Goal: Transaction & Acquisition: Purchase product/service

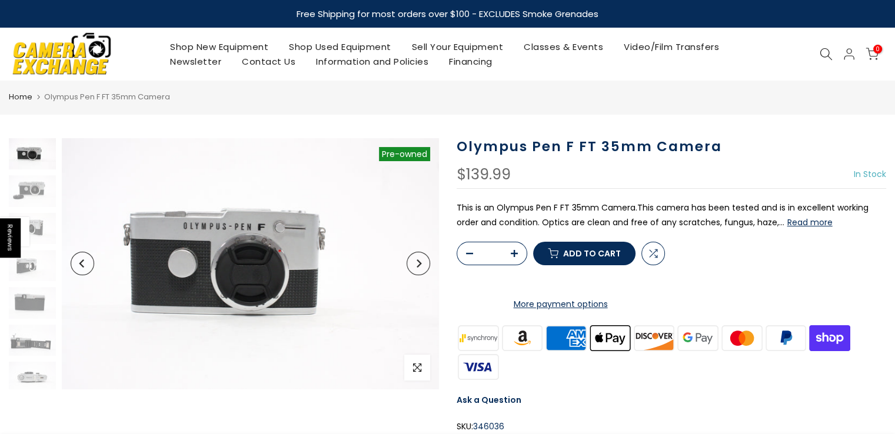
click at [332, 45] on link "Shop Used Equipment" at bounding box center [340, 46] width 123 height 15
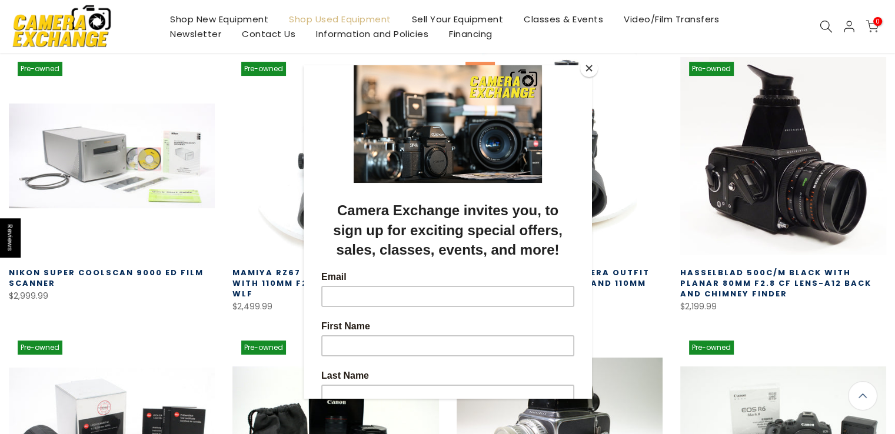
click at [592, 73] on button "Close" at bounding box center [589, 68] width 18 height 18
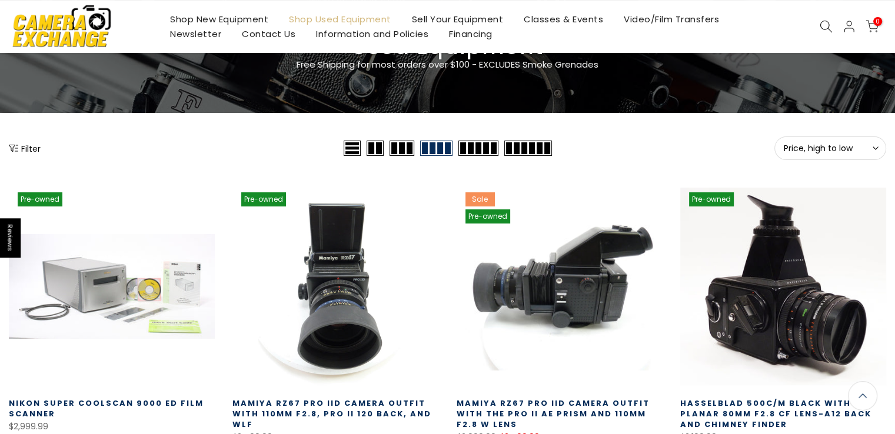
scroll to position [80, 0]
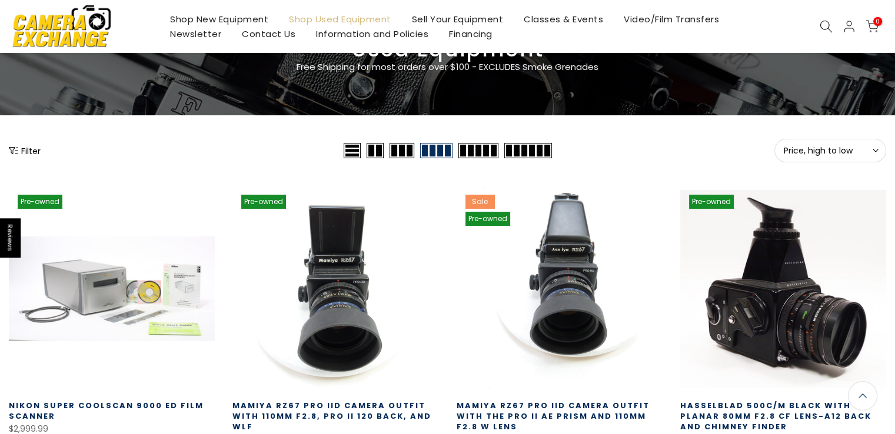
click at [12, 149] on icon "Show filters" at bounding box center [13, 150] width 9 height 7
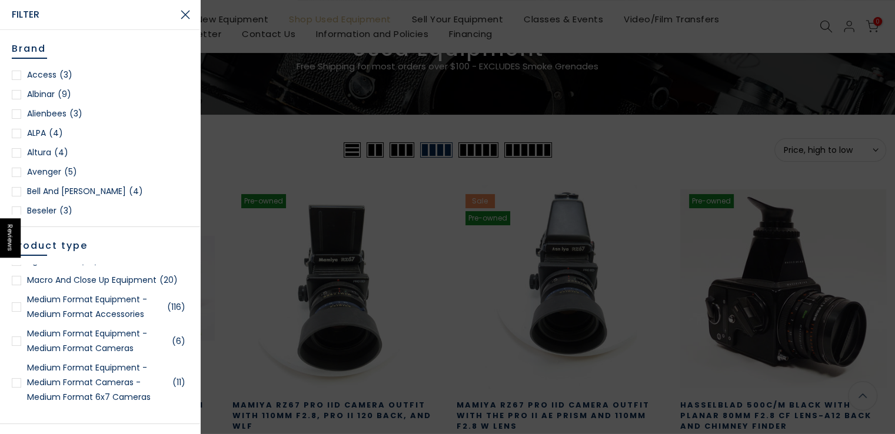
scroll to position [2027, 0]
click at [14, 347] on div at bounding box center [16, 342] width 9 height 9
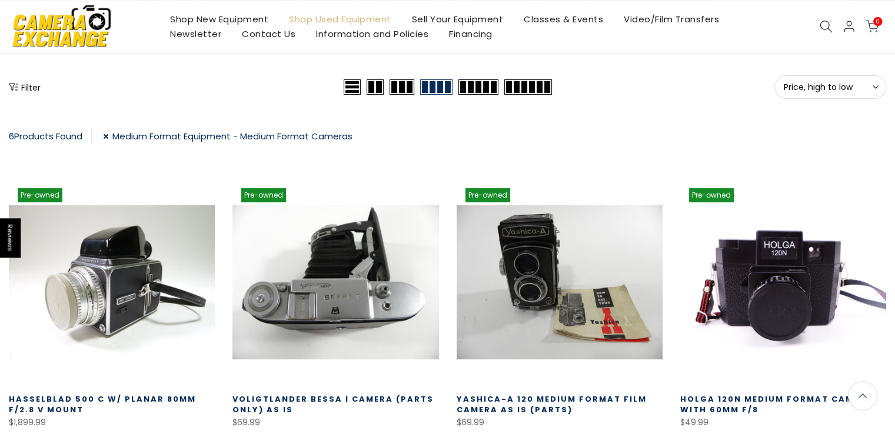
scroll to position [142, 0]
click at [15, 89] on icon "Show filters" at bounding box center [13, 87] width 9 height 7
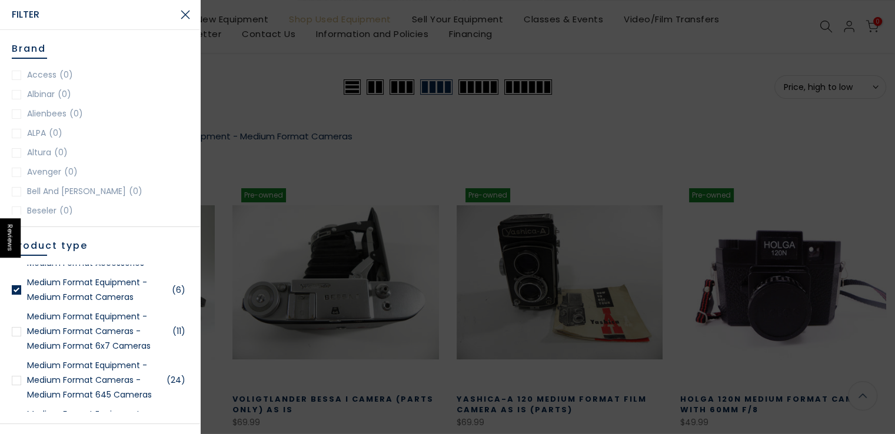
click at [16, 336] on div at bounding box center [16, 331] width 9 height 9
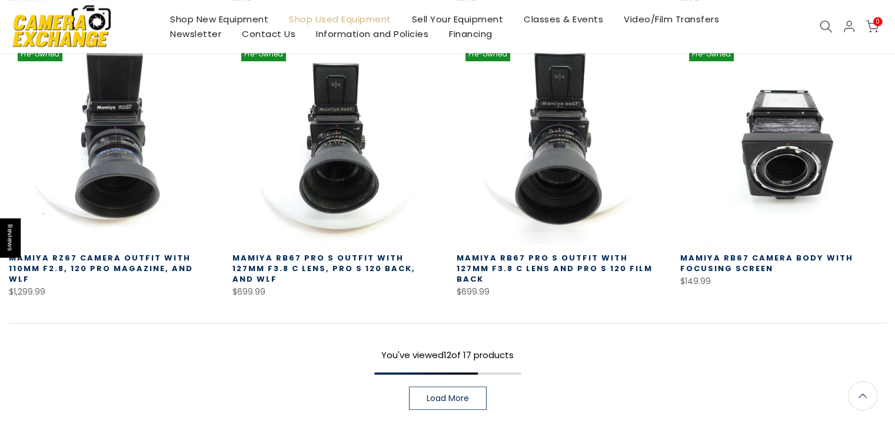
scroll to position [845, 0]
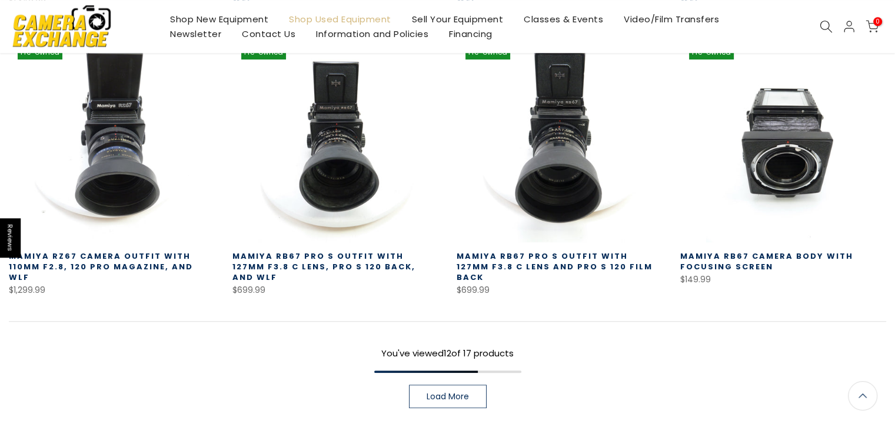
click at [465, 392] on span "Load More" at bounding box center [447, 396] width 42 height 8
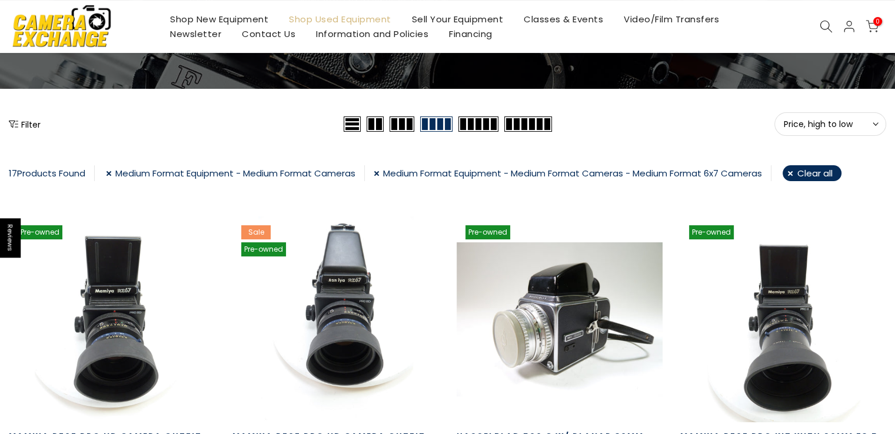
scroll to position [106, 0]
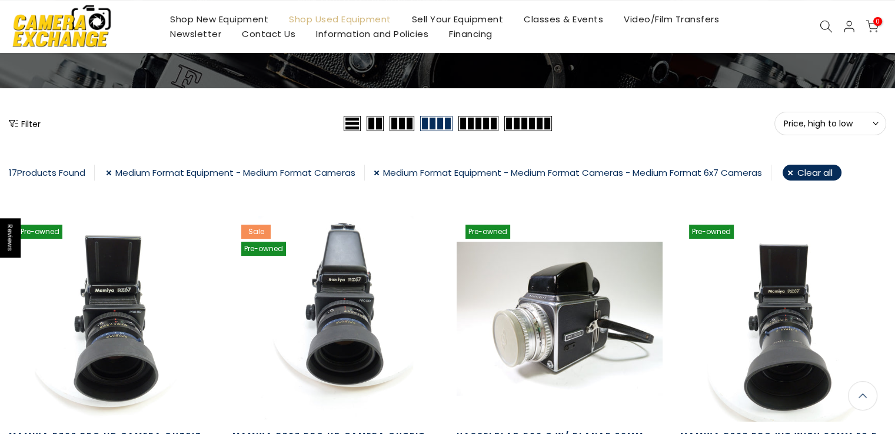
click at [123, 171] on link "Medium Format Equipment - Medium Format Cameras" at bounding box center [235, 173] width 259 height 16
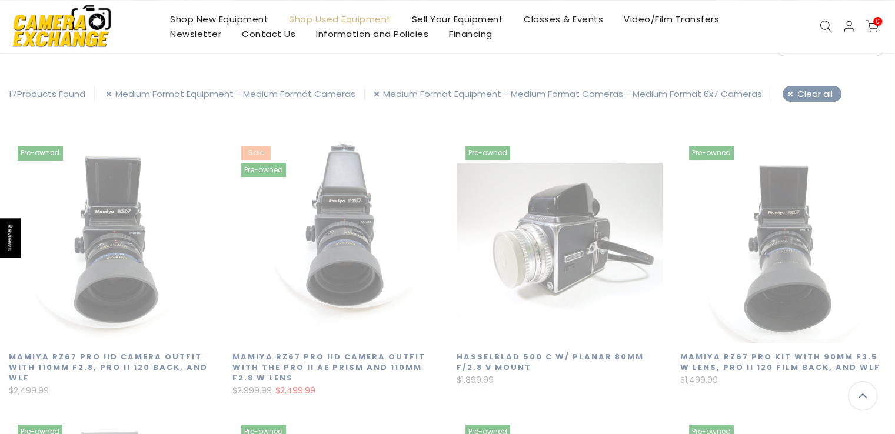
scroll to position [207, 0]
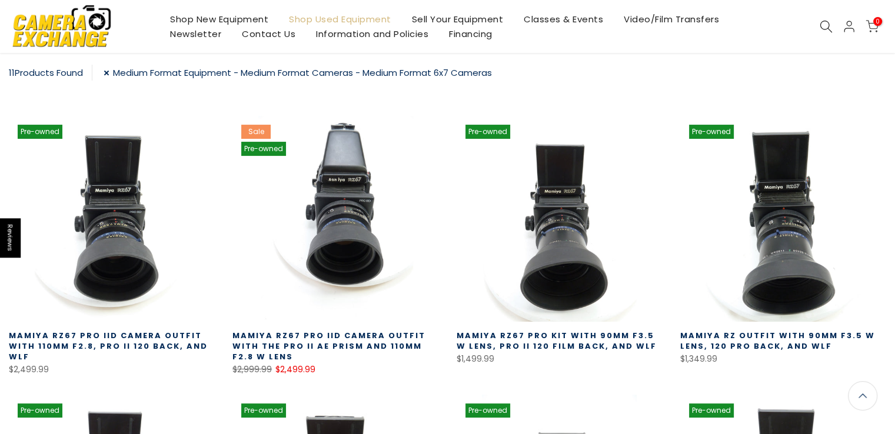
click at [122, 76] on link "Medium Format Equipment - Medium Format Cameras - Medium Format 6x7 Cameras" at bounding box center [298, 73] width 388 height 16
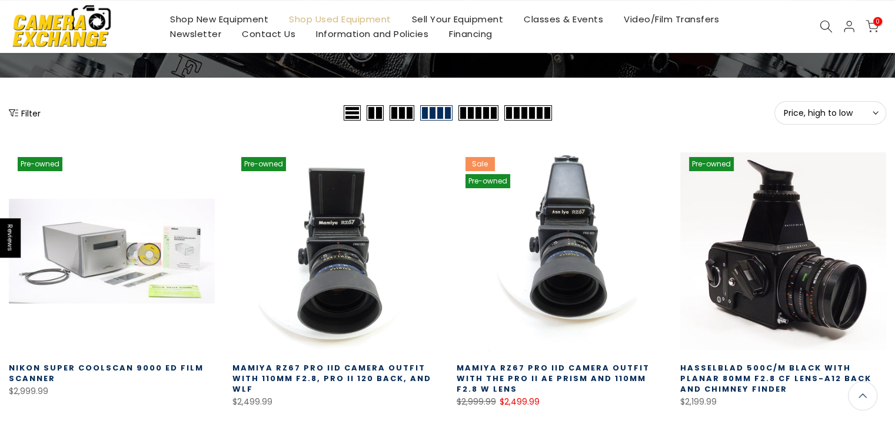
scroll to position [115, 0]
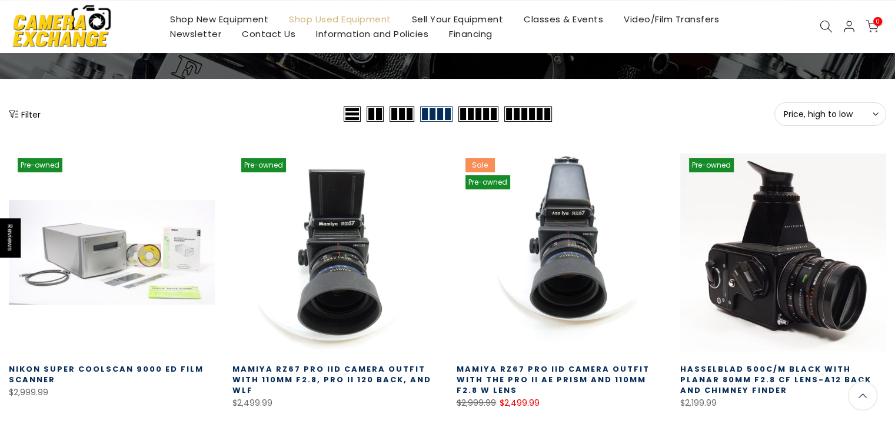
click at [28, 116] on button "Filter" at bounding box center [25, 114] width 32 height 12
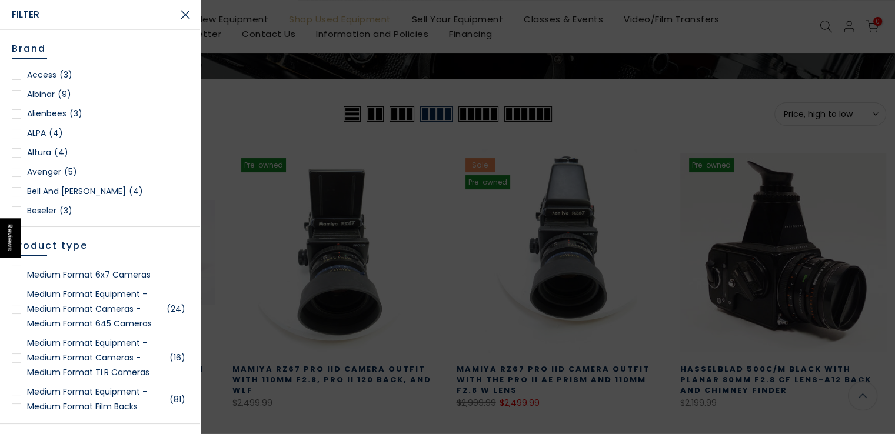
scroll to position [2140, 0]
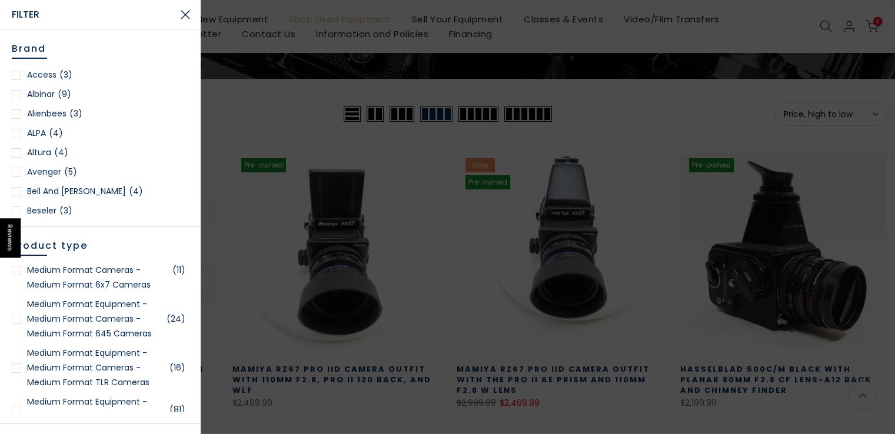
click at [72, 341] on link "Medium Format Equipment - Medium Format Cameras - Medium Format 645 Cameras (24)" at bounding box center [100, 319] width 176 height 44
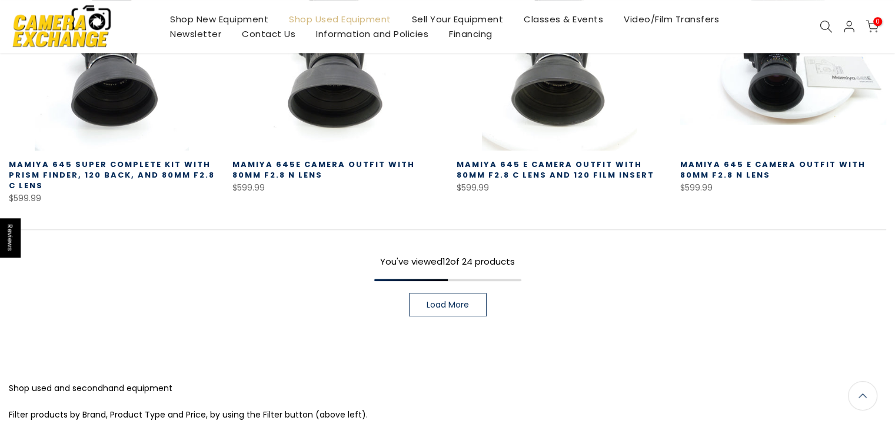
scroll to position [936, 0]
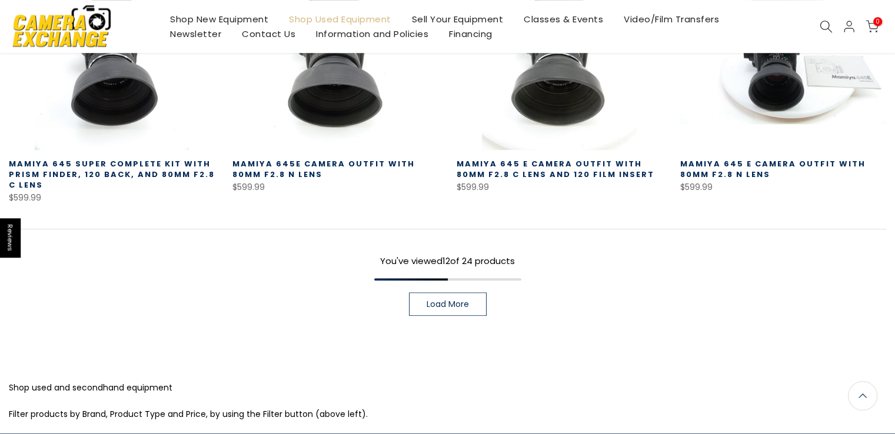
click at [461, 303] on span "Load More" at bounding box center [447, 304] width 42 height 8
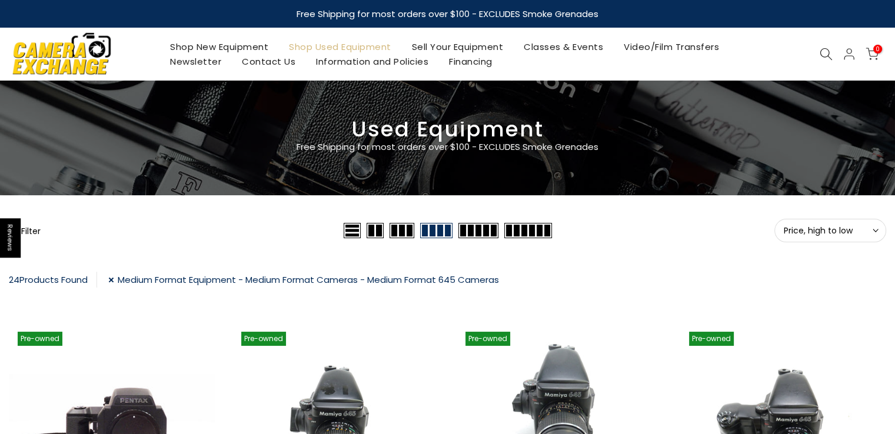
click at [126, 278] on link "Medium Format Equipment - Medium Format Cameras - Medium Format 645 Cameras" at bounding box center [303, 280] width 391 height 16
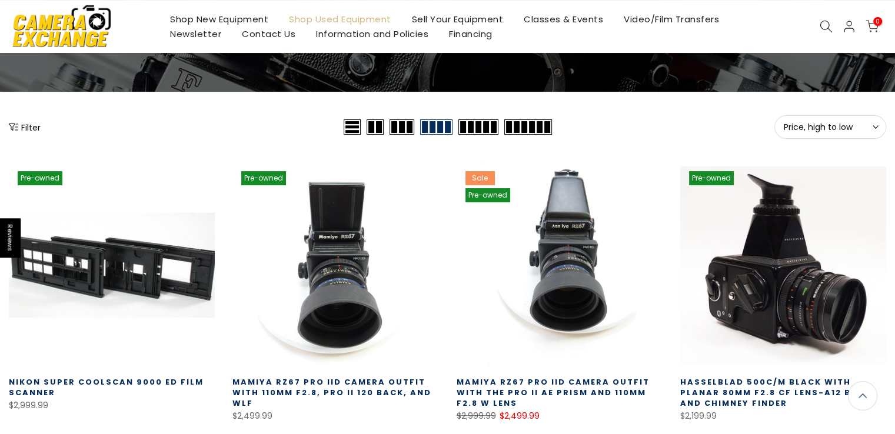
scroll to position [96, 0]
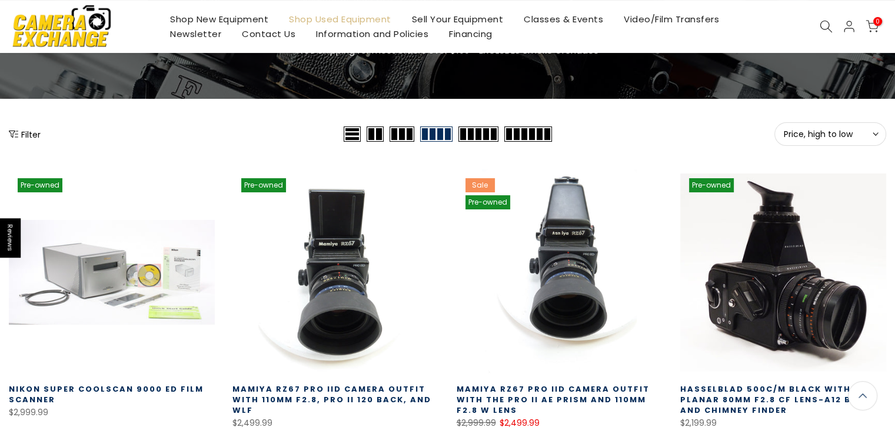
click at [16, 133] on icon "Show filters" at bounding box center [13, 133] width 9 height 9
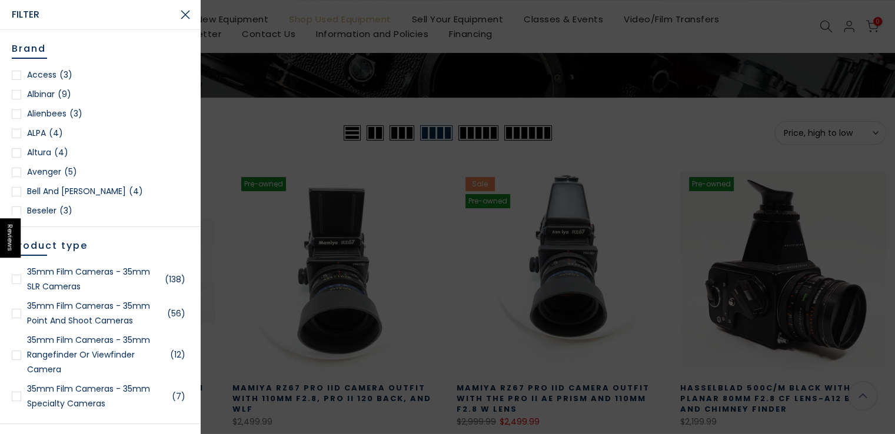
scroll to position [95, 0]
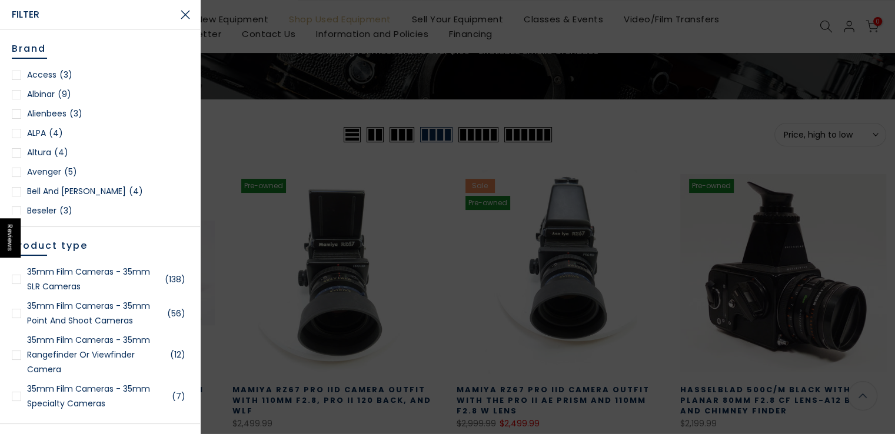
click at [84, 345] on link "35mm Film Cameras - 35mm Rangefinder or Viewfinder Camera (12)" at bounding box center [100, 355] width 176 height 44
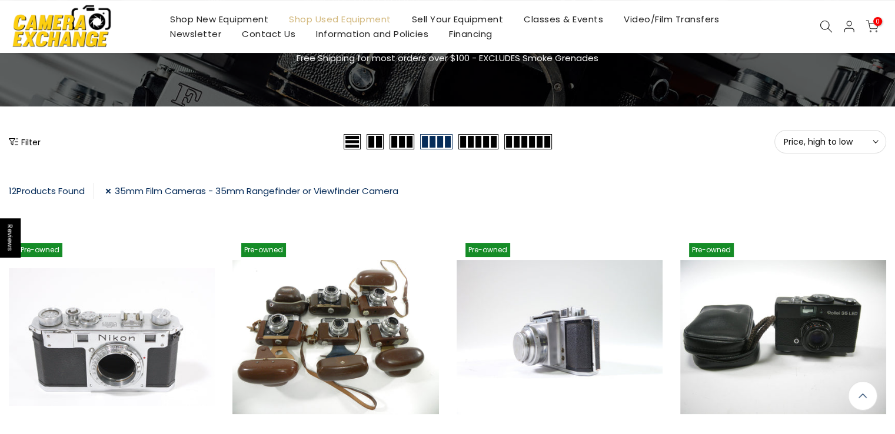
scroll to position [86, 0]
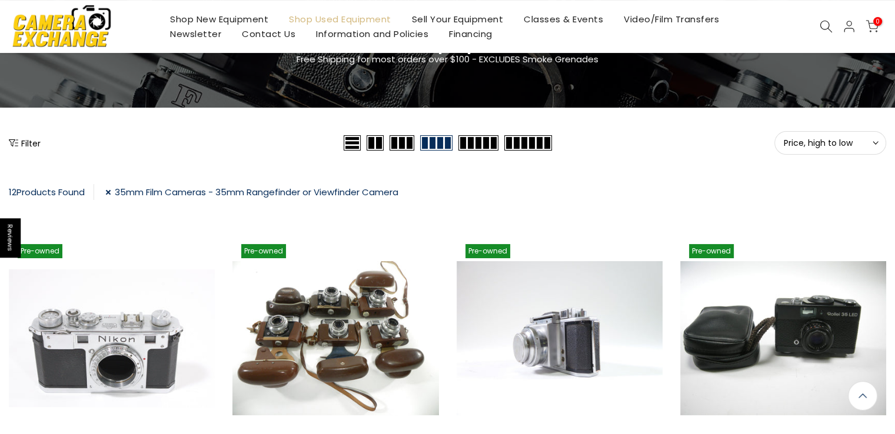
click at [21, 146] on button "Filter" at bounding box center [25, 143] width 32 height 12
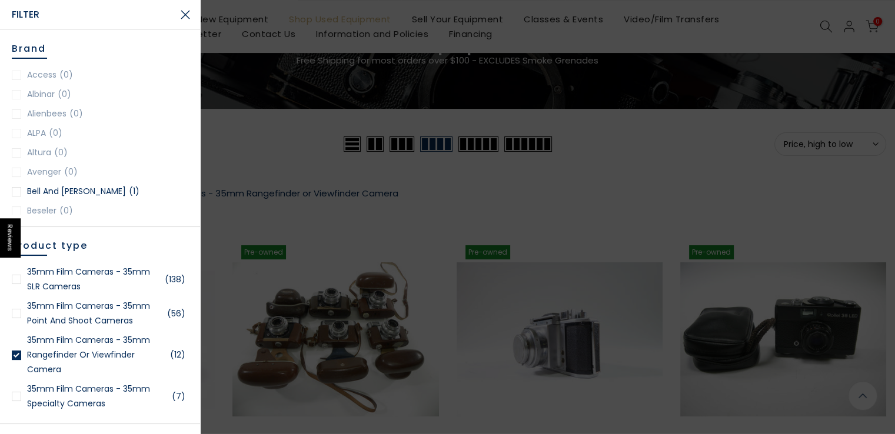
scroll to position [88, 0]
click at [86, 273] on link "35mm Film Cameras - 35mm SLR Cameras (138)" at bounding box center [100, 279] width 176 height 29
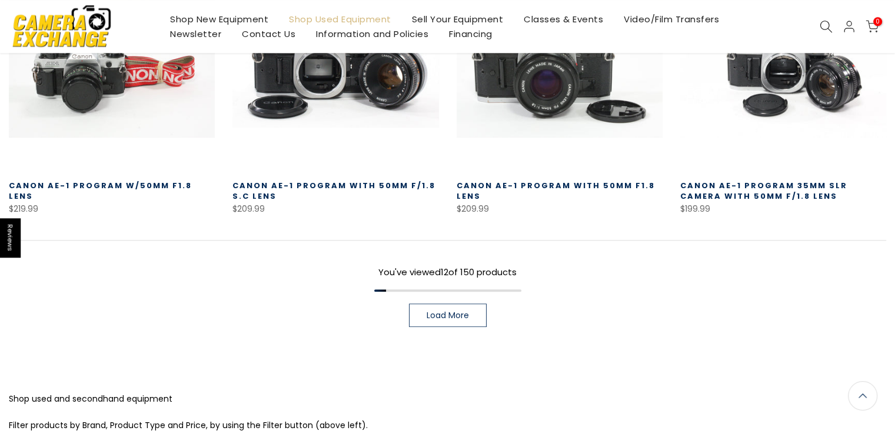
scroll to position [898, 0]
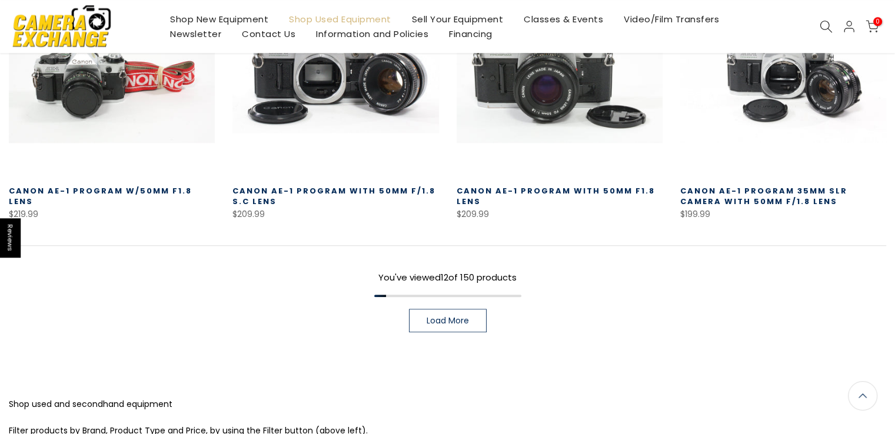
click at [450, 323] on span "Load More" at bounding box center [447, 320] width 42 height 8
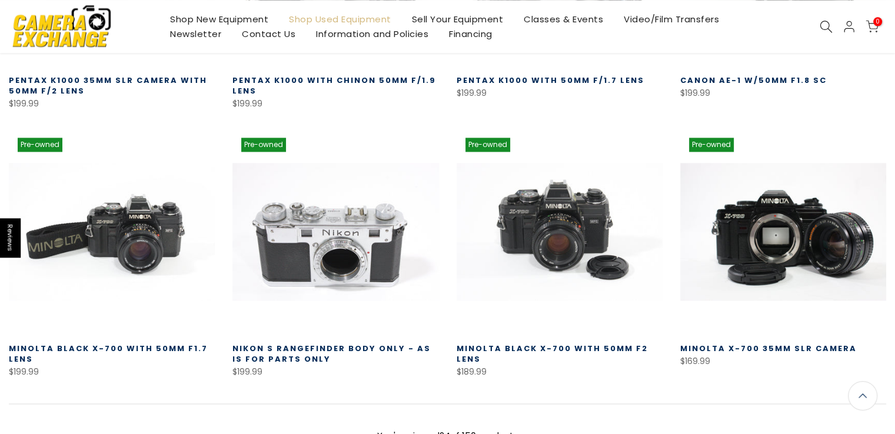
scroll to position [1795, 0]
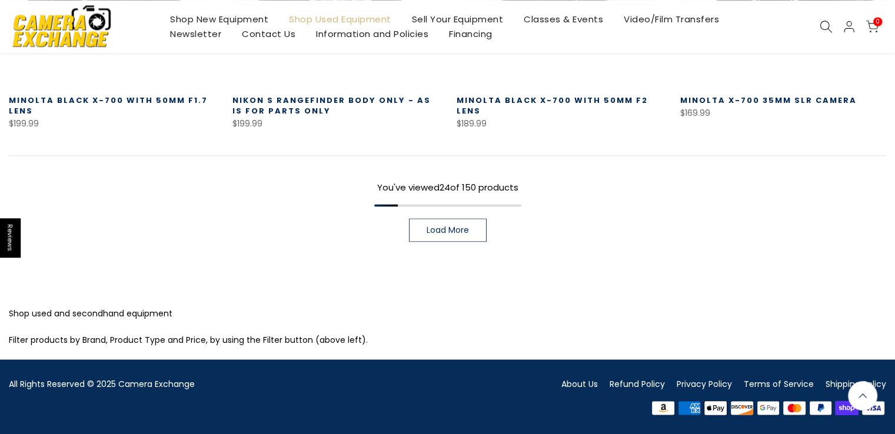
click at [466, 228] on span "Load More" at bounding box center [447, 230] width 42 height 8
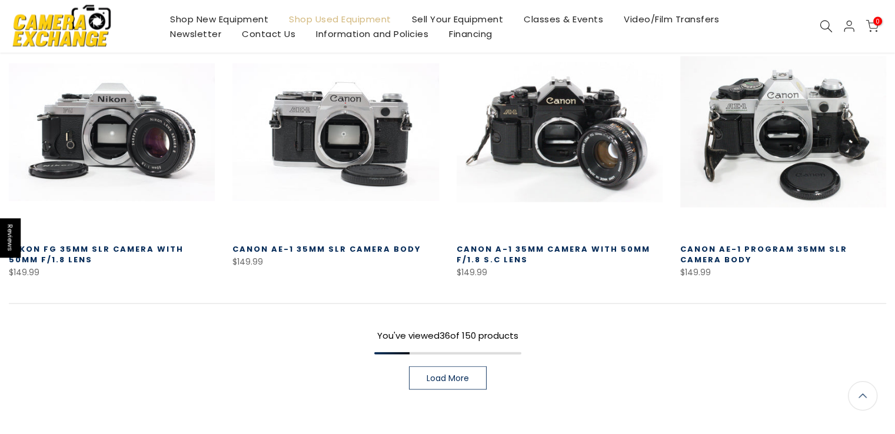
scroll to position [2464, 0]
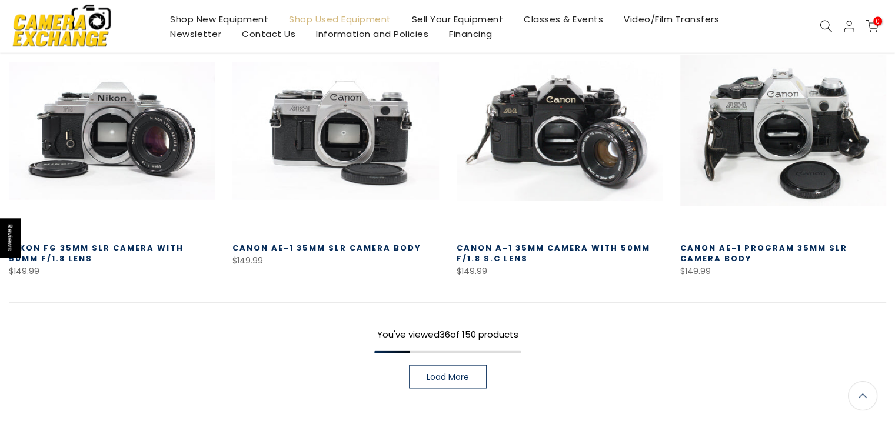
click at [440, 373] on link "Load More" at bounding box center [448, 377] width 78 height 24
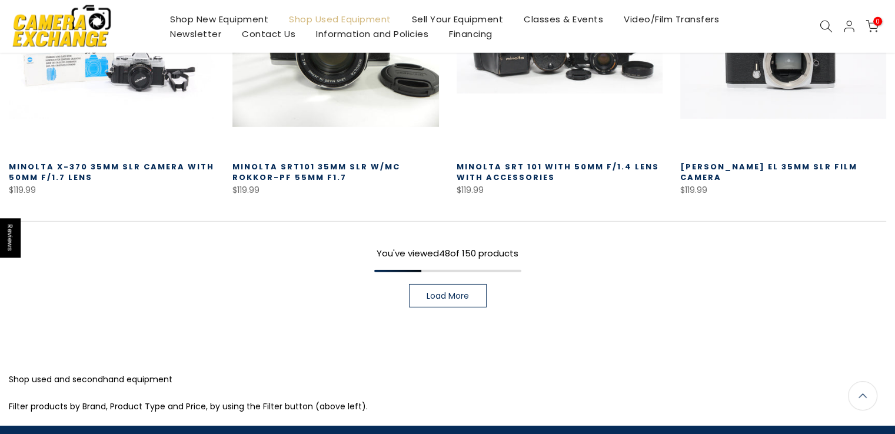
scroll to position [3348, 0]
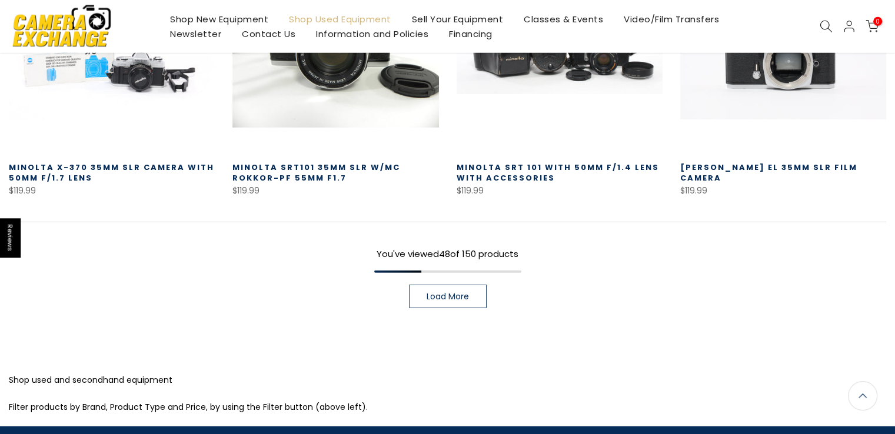
click at [471, 285] on link "Load More" at bounding box center [448, 297] width 78 height 24
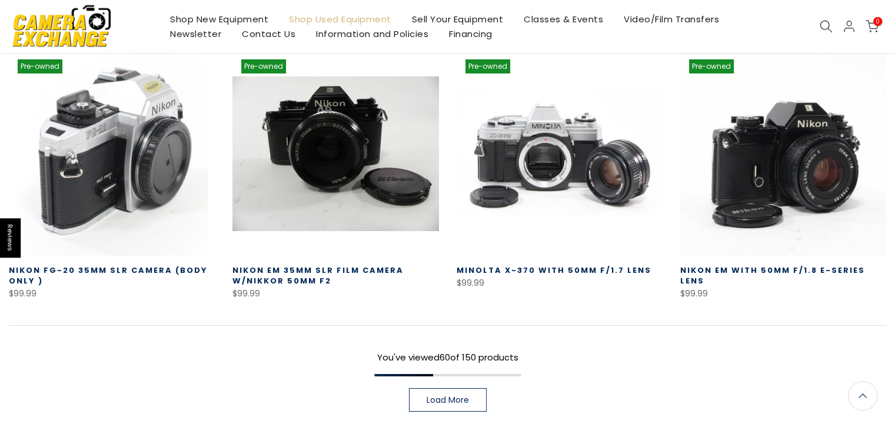
scroll to position [4072, 0]
click at [442, 395] on span "Load More" at bounding box center [447, 399] width 42 height 8
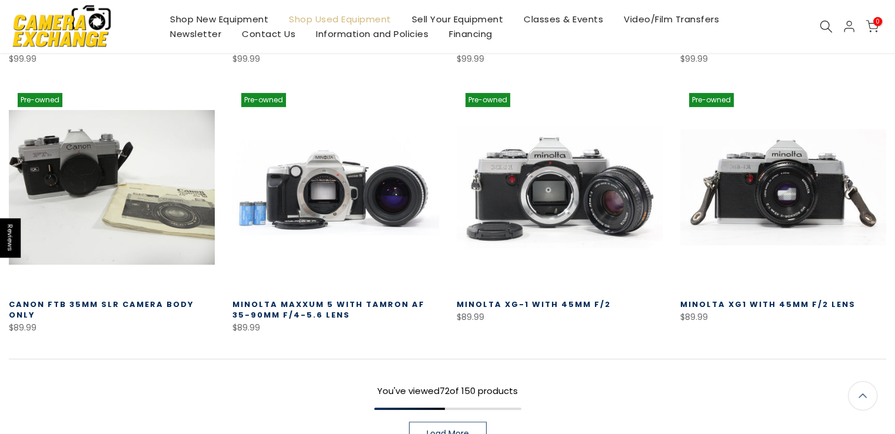
scroll to position [4901, 0]
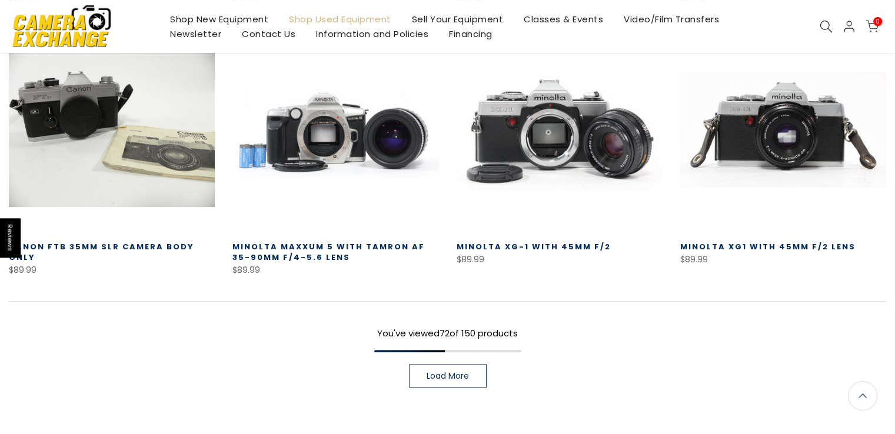
click at [479, 364] on link "Load More" at bounding box center [448, 376] width 78 height 24
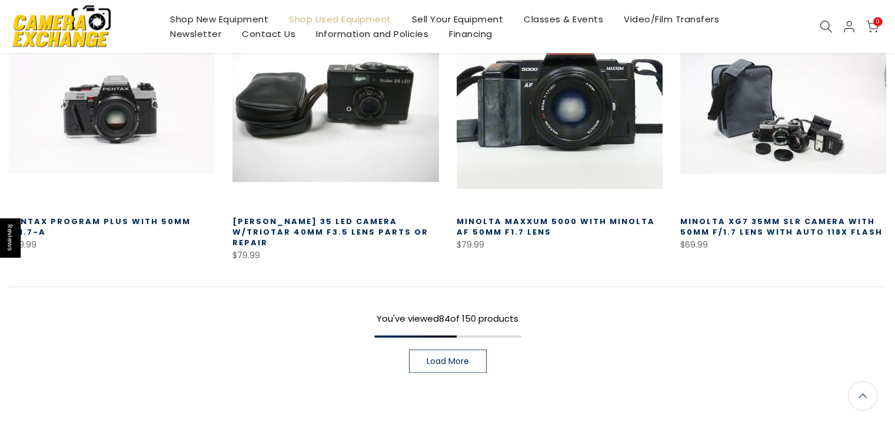
scroll to position [5733, 0]
click at [454, 356] on span "Load More" at bounding box center [447, 360] width 42 height 8
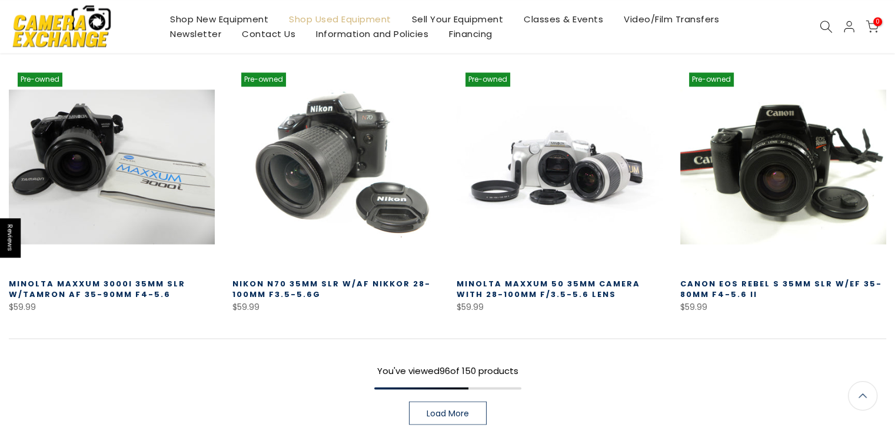
scroll to position [6511, 0]
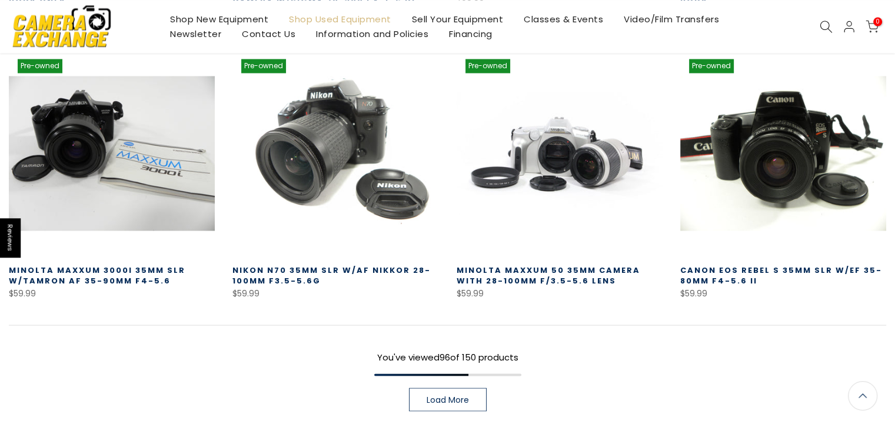
click at [465, 388] on link "Load More" at bounding box center [448, 400] width 78 height 24
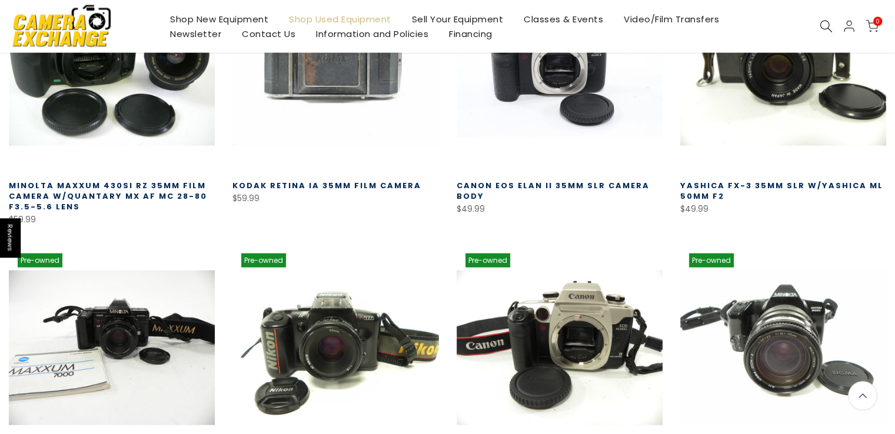
scroll to position [7371, 0]
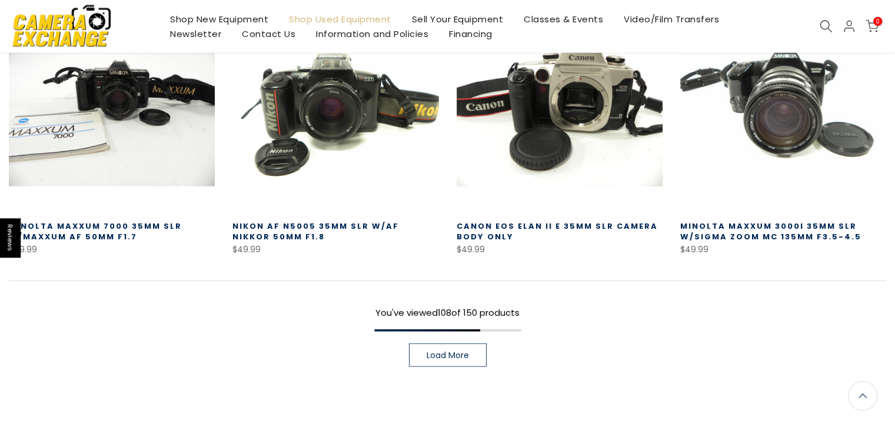
click at [439, 351] on span "Load More" at bounding box center [447, 355] width 42 height 8
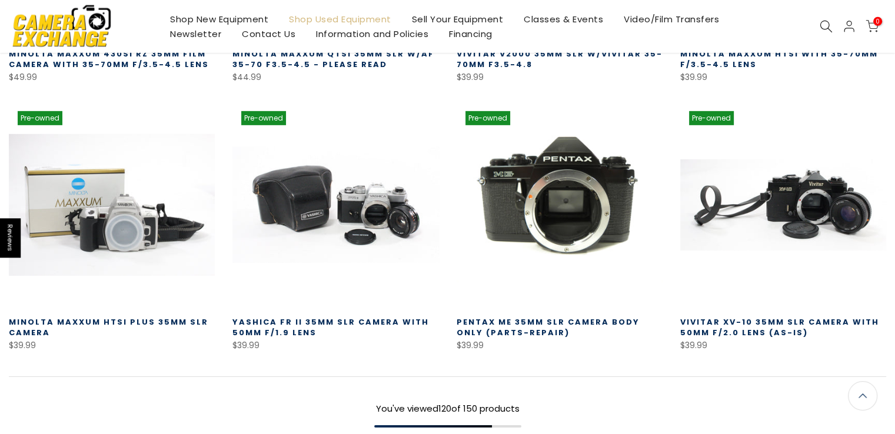
scroll to position [8092, 0]
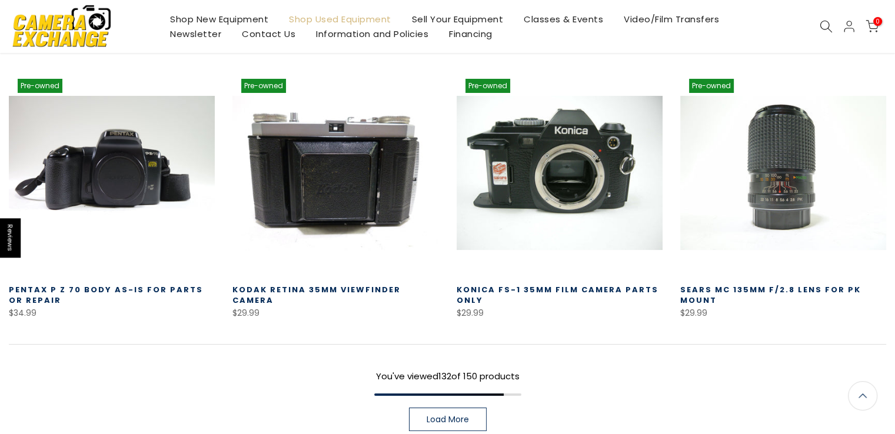
scroll to position [8943, 0]
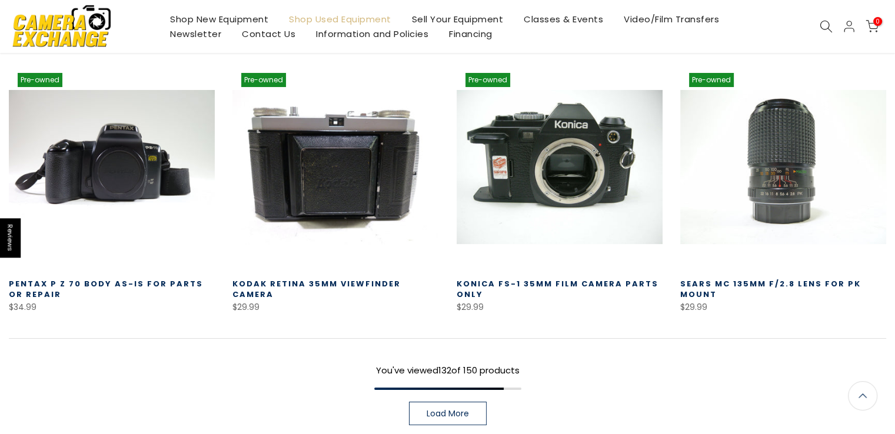
click at [478, 402] on link "Load More" at bounding box center [448, 414] width 78 height 24
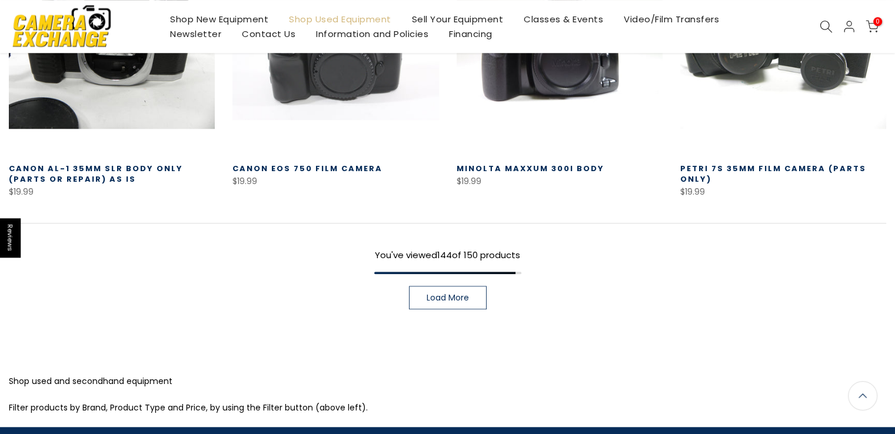
scroll to position [9874, 0]
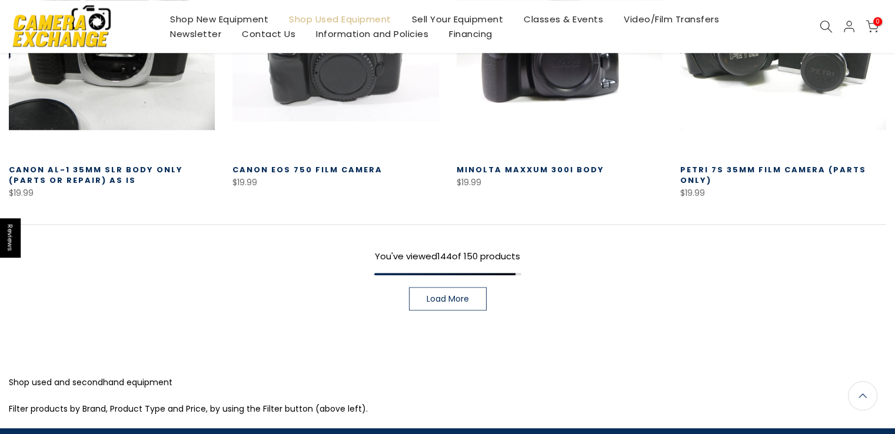
click at [460, 295] on span "Load More" at bounding box center [447, 299] width 42 height 8
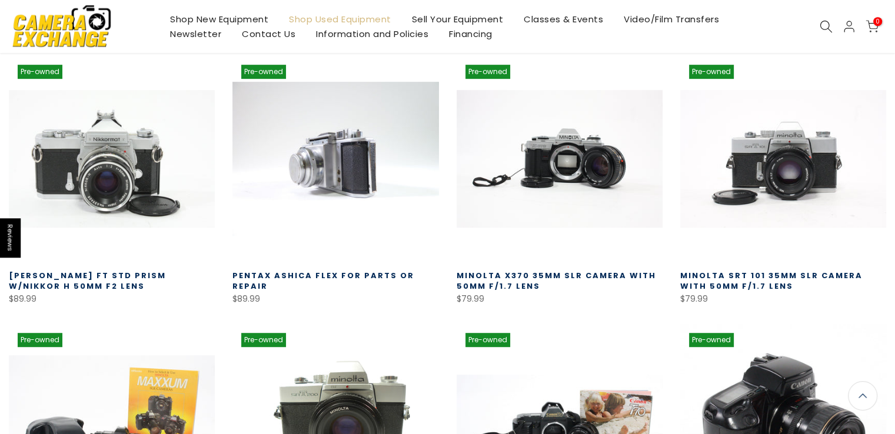
scroll to position [5049, 0]
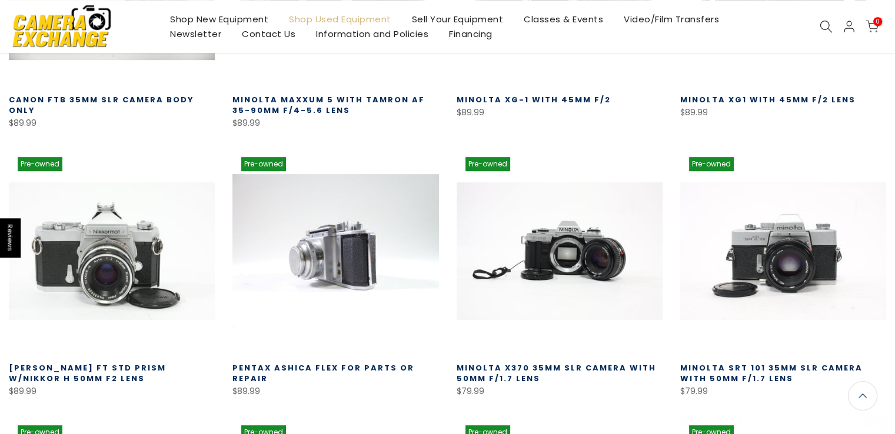
click at [322, 16] on link "Shop Used Equipment" at bounding box center [340, 19] width 123 height 15
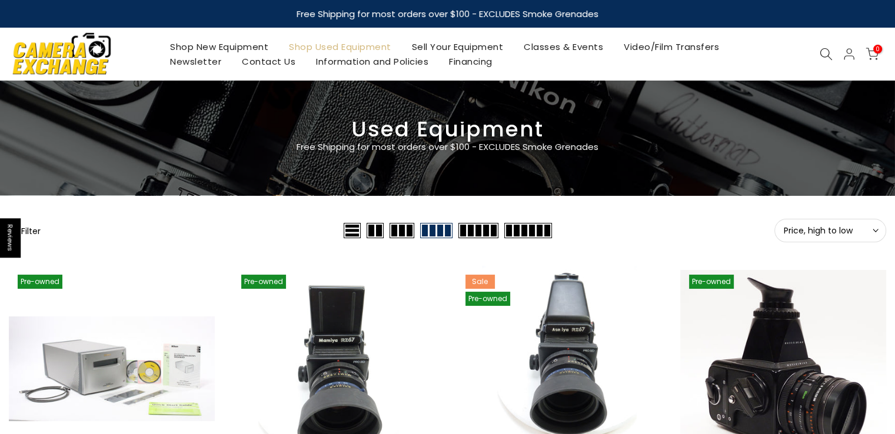
click at [19, 249] on span "Reviews" at bounding box center [10, 237] width 21 height 39
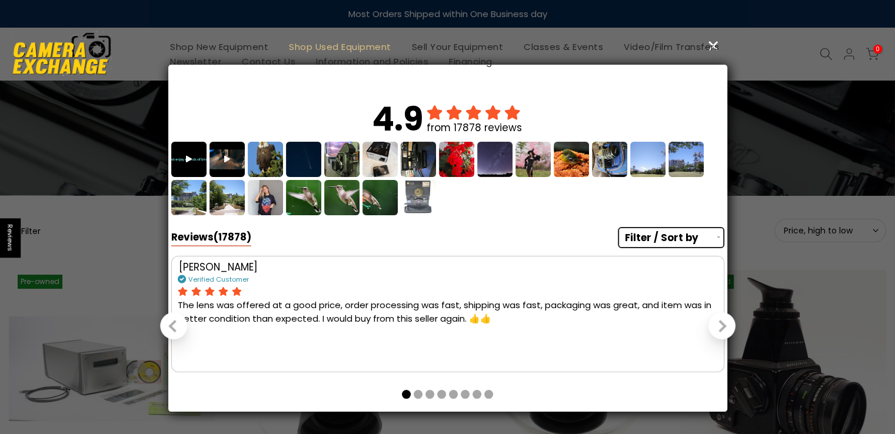
drag, startPoint x: 112, startPoint y: 211, endPoint x: 52, endPoint y: 218, distance: 59.8
click at [112, 211] on div "4.9 from 17878 reviews Reviews (17878) Filter / Sort by photos & videos verifie…" at bounding box center [447, 216] width 895 height 389
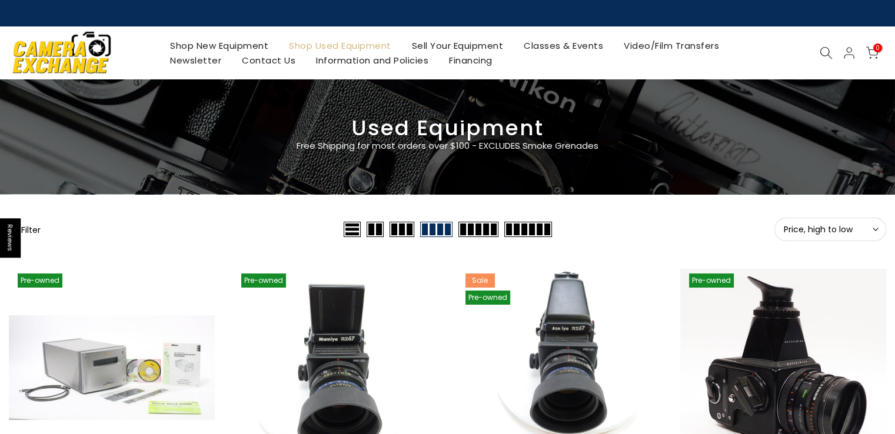
click at [36, 231] on button "Filter" at bounding box center [25, 229] width 32 height 12
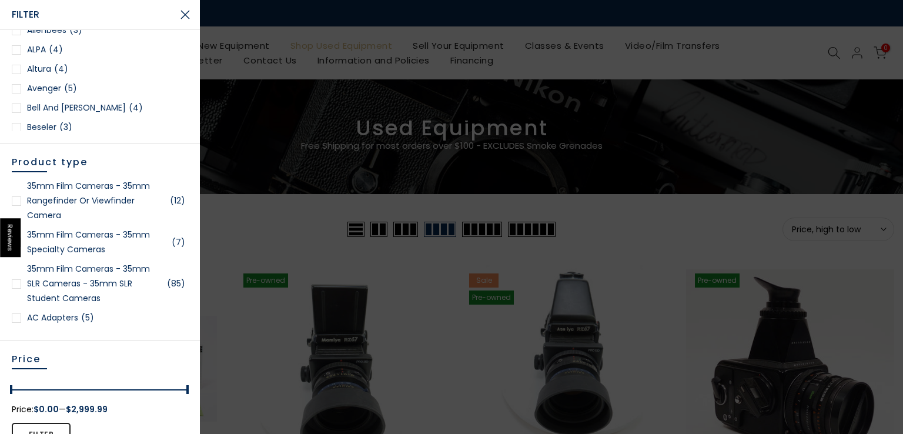
scroll to position [80, 0]
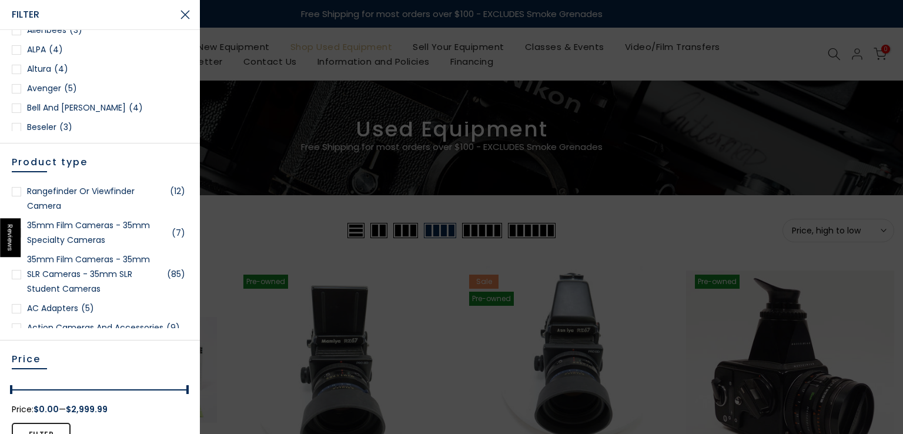
click at [89, 238] on link "35mm Film Cameras - 35mm Specialty Cameras (7)" at bounding box center [100, 232] width 176 height 29
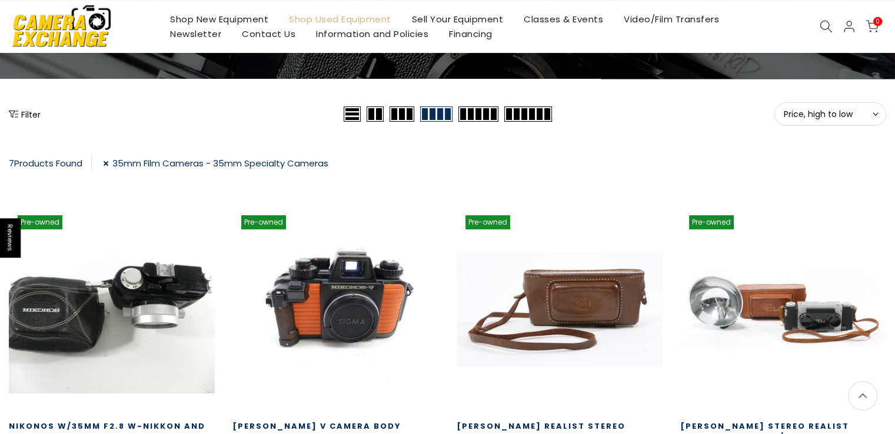
scroll to position [115, 0]
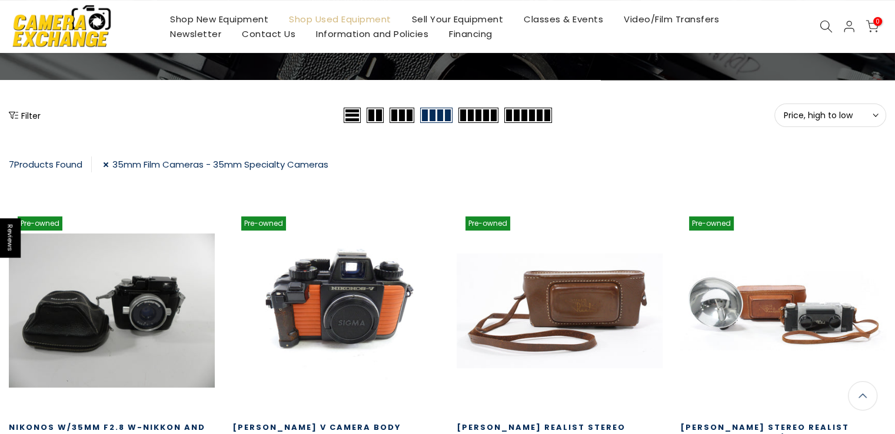
click at [21, 111] on button "Filter" at bounding box center [25, 115] width 32 height 12
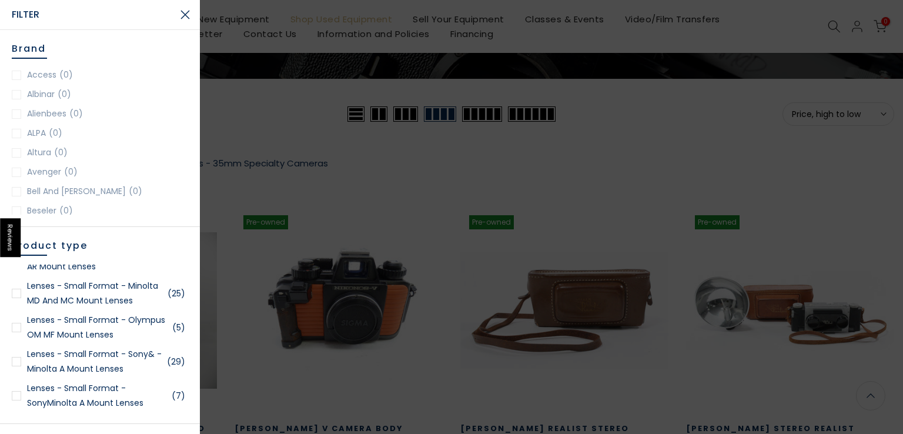
click at [75, 330] on link "Lenses - Small Format - Olympus OM MF Mount Lenses (5)" at bounding box center [100, 327] width 176 height 29
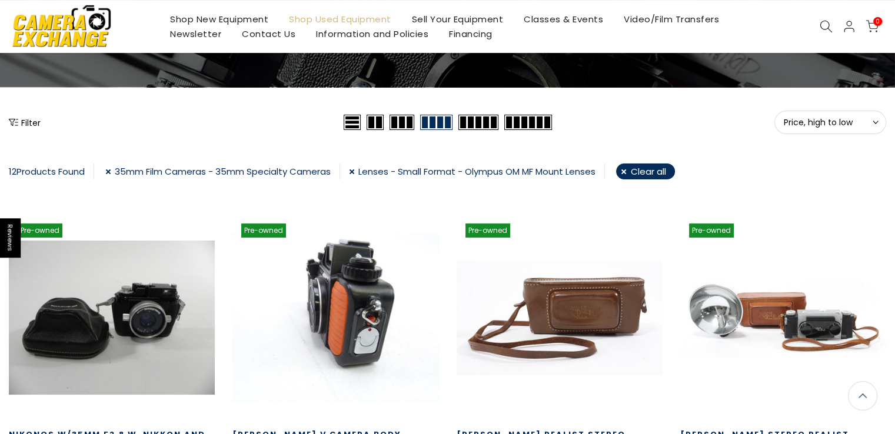
scroll to position [85, 0]
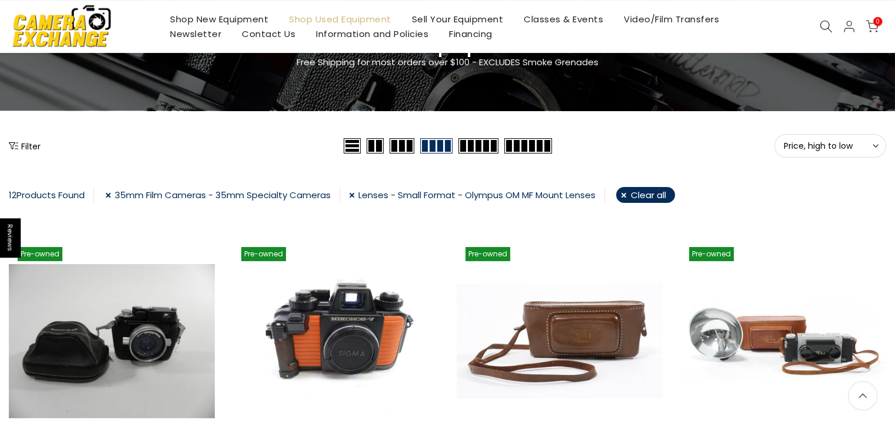
click at [112, 196] on link "35mm Film Cameras - 35mm Specialty Cameras" at bounding box center [222, 195] width 235 height 16
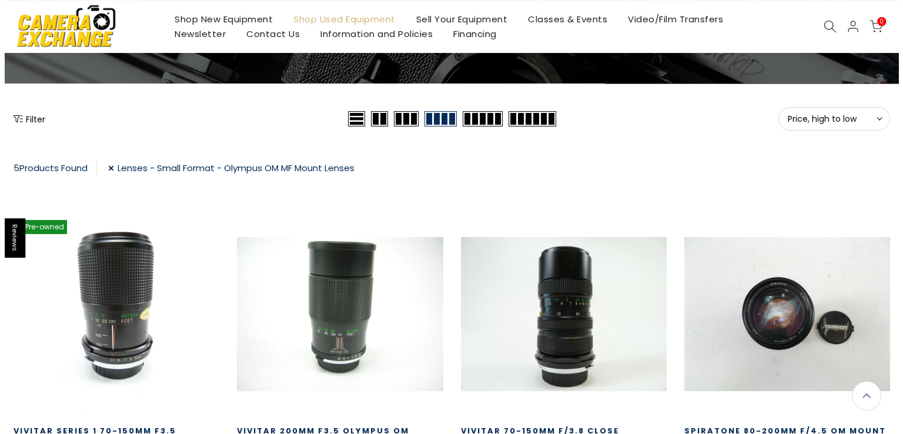
scroll to position [106, 0]
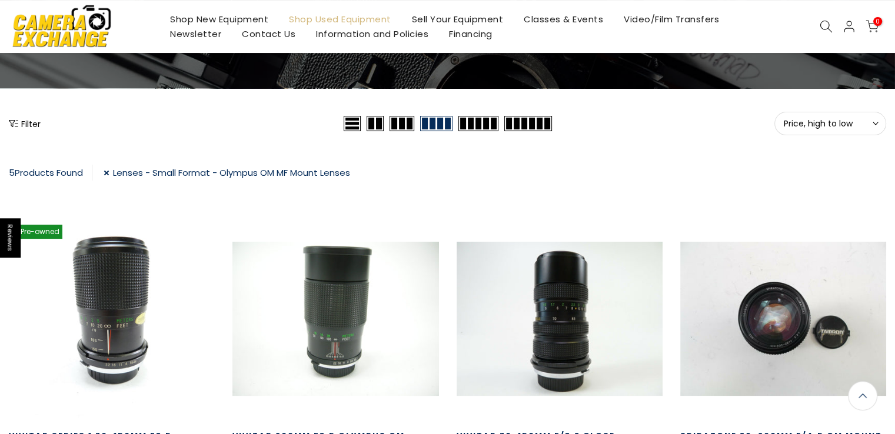
click at [25, 124] on button "Filter" at bounding box center [25, 124] width 32 height 12
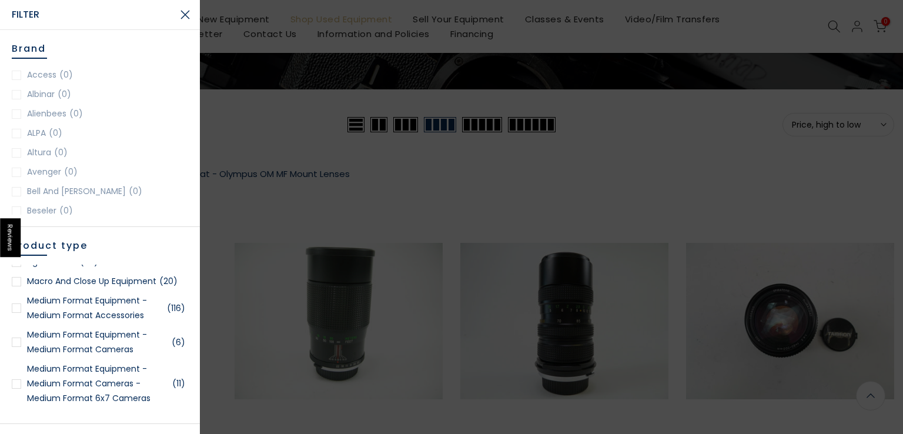
scroll to position [0, 0]
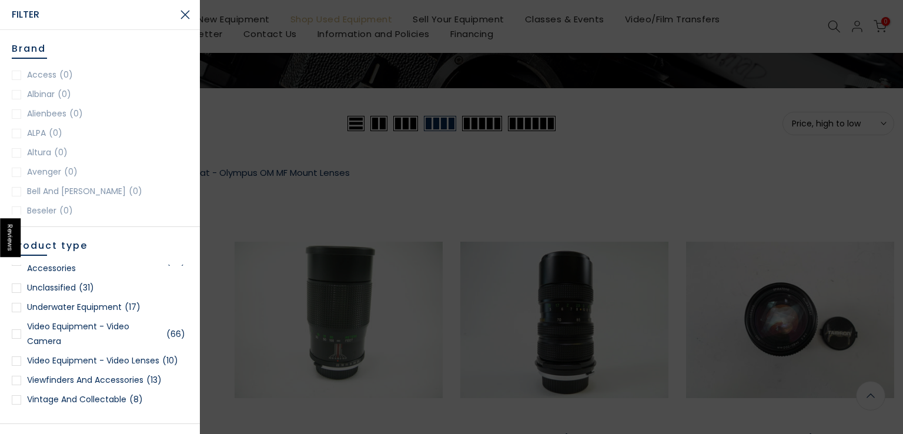
click at [278, 145] on div at bounding box center [451, 217] width 903 height 434
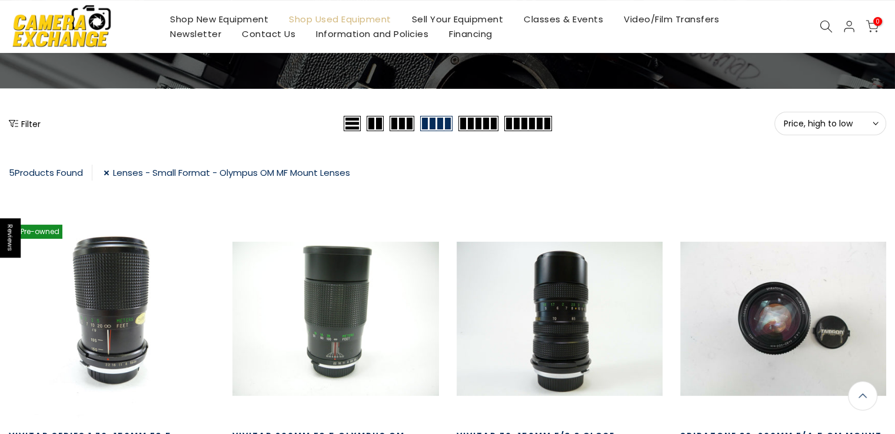
click at [113, 169] on link "Lenses - Small Format - Olympus OM MF Mount Lenses" at bounding box center [227, 173] width 246 height 16
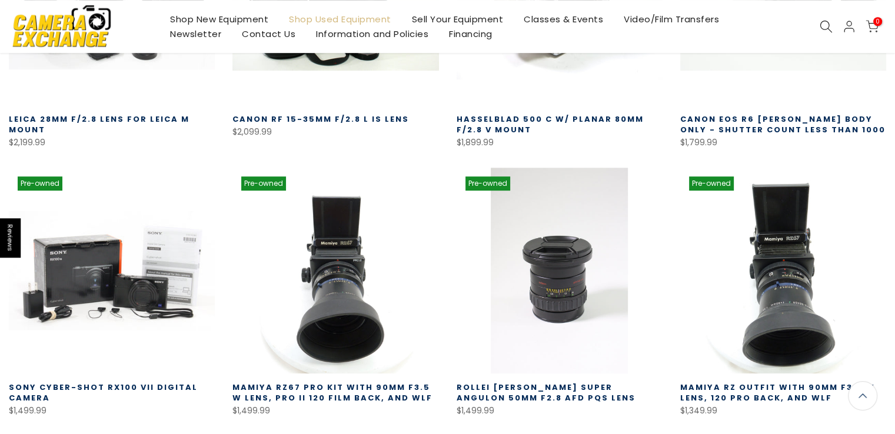
scroll to position [643, 0]
